Goal: Information Seeking & Learning: Learn about a topic

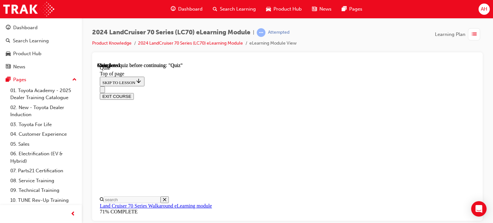
scroll to position [116, 0]
click at [484, 146] on div "2024 LandCruiser 70 Series (LC70) eLearning Module | Attempted Product Knowledg…" at bounding box center [288, 112] width 412 height 189
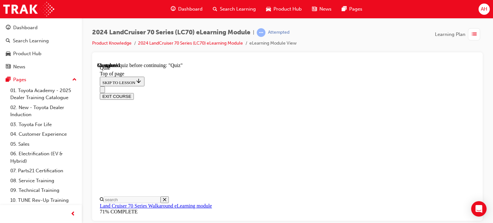
drag, startPoint x: 279, startPoint y: 139, endPoint x: 329, endPoint y: 140, distance: 49.2
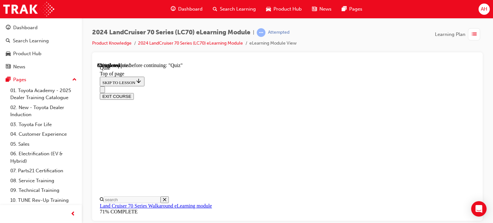
scroll to position [212, 0]
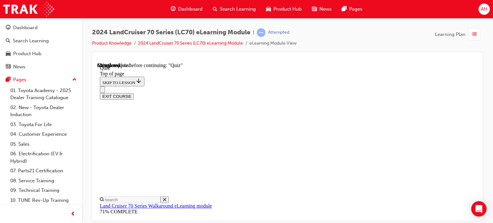
scroll to position [186, 0]
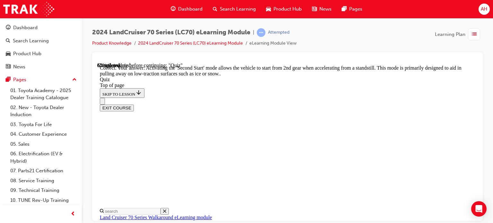
scroll to position [267, 0]
